Goal: Transaction & Acquisition: Book appointment/travel/reservation

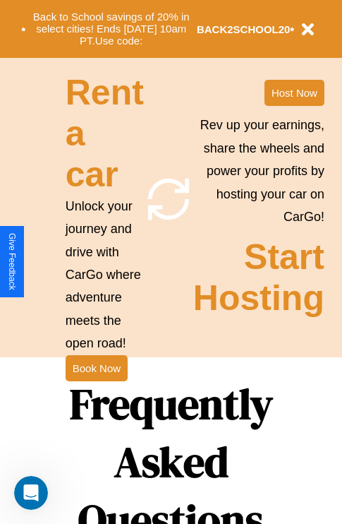
scroll to position [1374, 0]
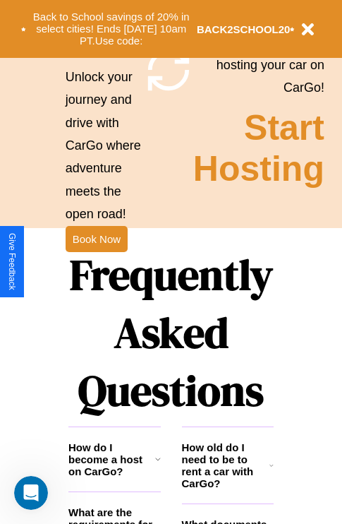
click at [96, 262] on h1 "Frequently Asked Questions" at bounding box center [170, 333] width 205 height 188
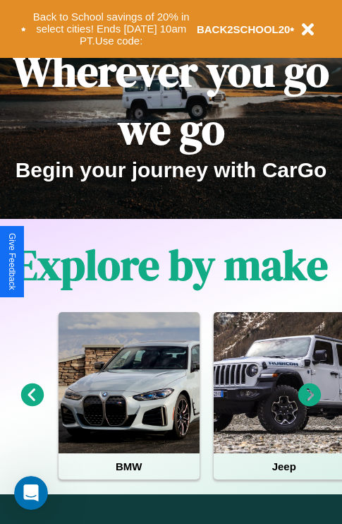
scroll to position [702, 0]
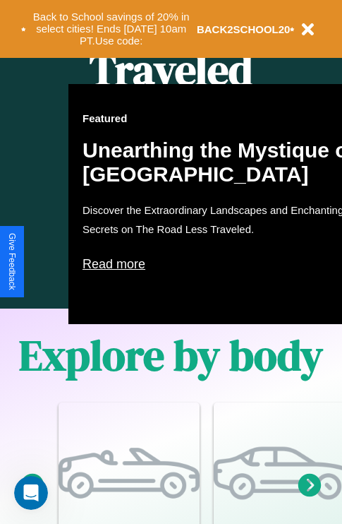
type input "*****"
click at [310, 496] on icon at bounding box center [310, 484] width 23 height 23
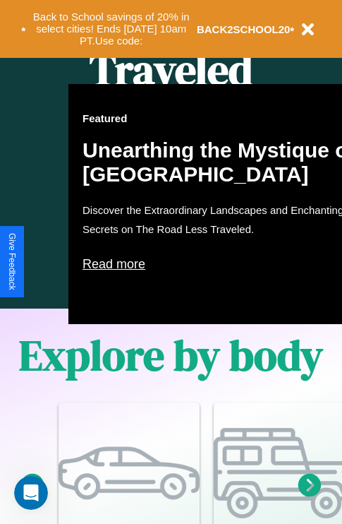
scroll to position [0, 52]
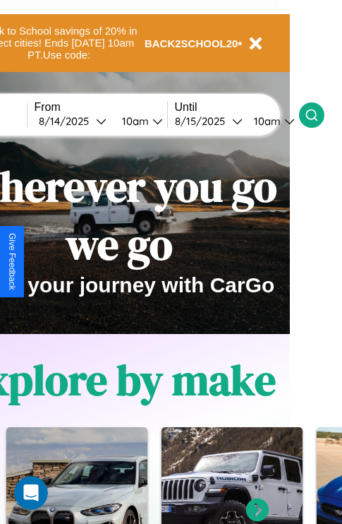
click at [319, 114] on icon at bounding box center [312, 115] width 14 height 14
